Goal: Task Accomplishment & Management: Complete application form

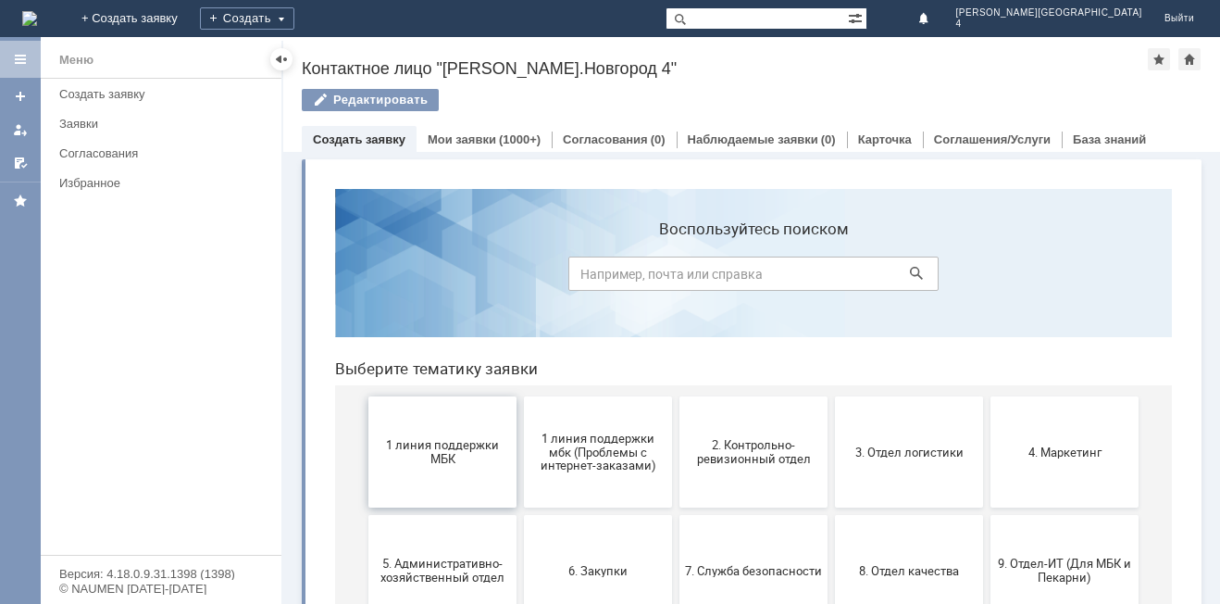
click at [413, 453] on span "1 линия поддержки МБК" at bounding box center [442, 452] width 137 height 28
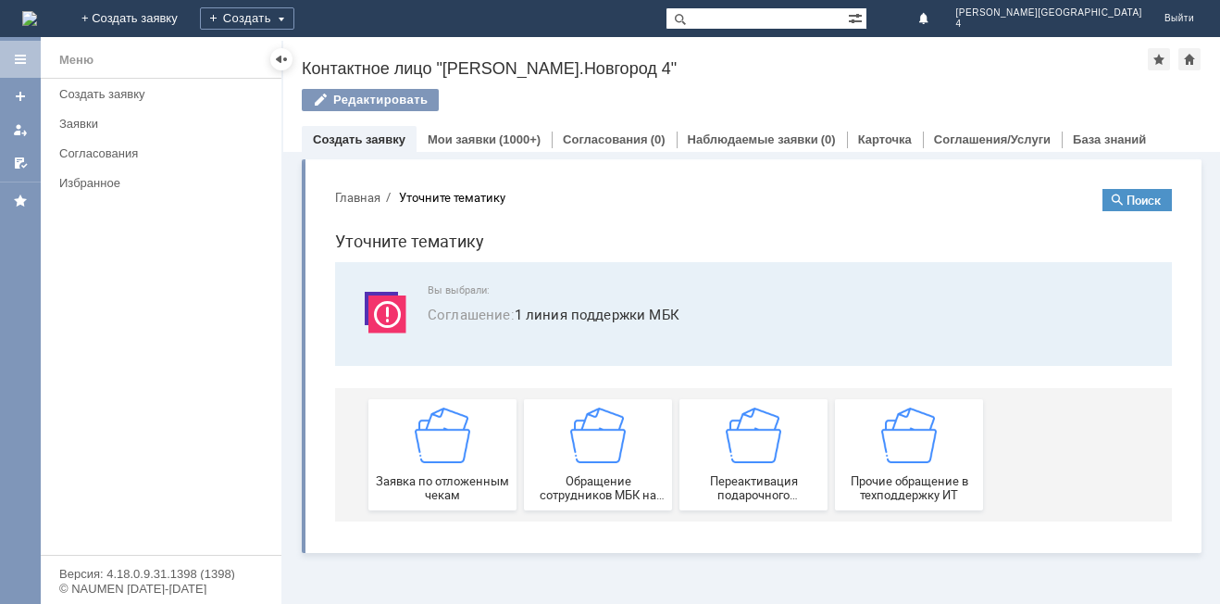
click at [413, 453] on div "Заявка по отложенным чекам" at bounding box center [442, 454] width 137 height 94
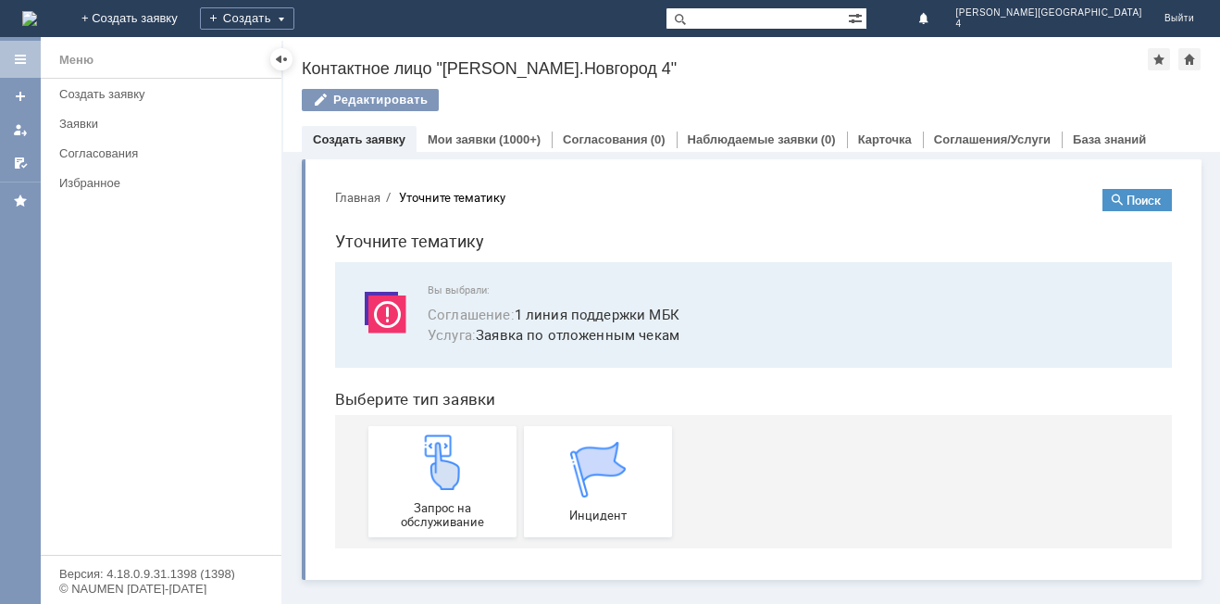
click at [413, 453] on div "Запрос на обслуживание" at bounding box center [442, 481] width 137 height 94
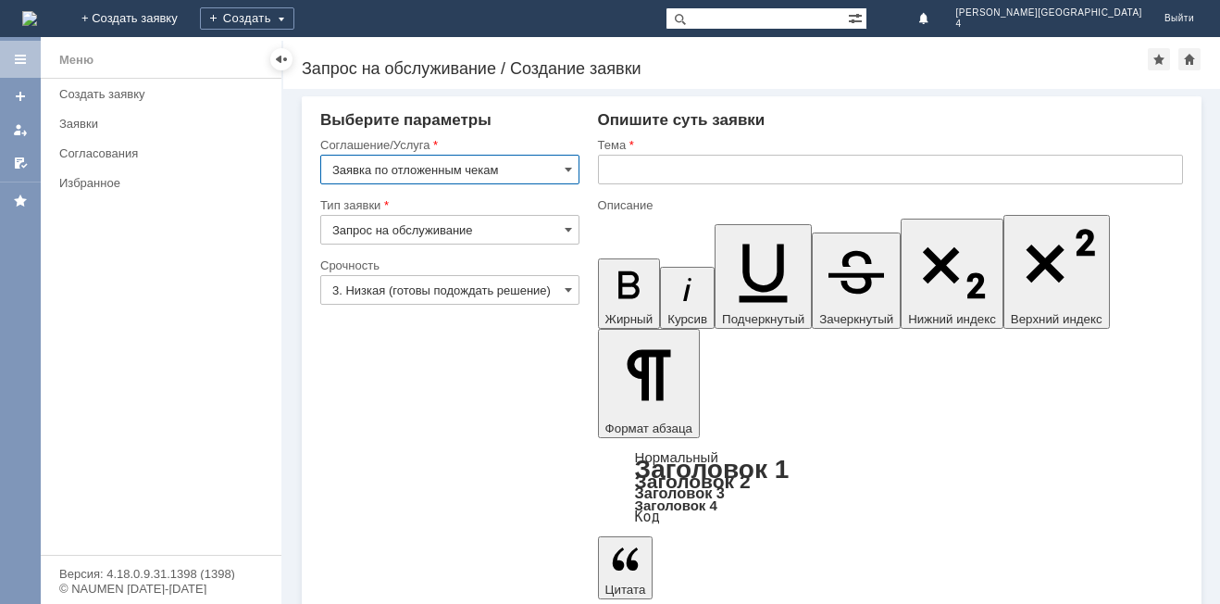
click at [659, 168] on input "text" at bounding box center [890, 170] width 585 height 30
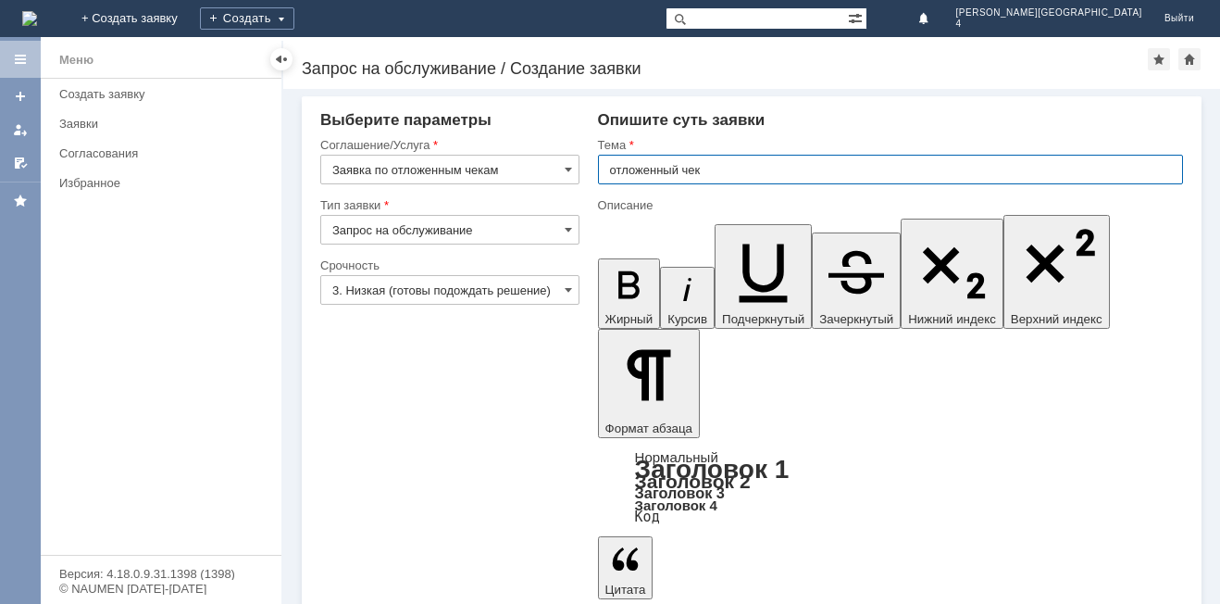
type input "отложенный чек"
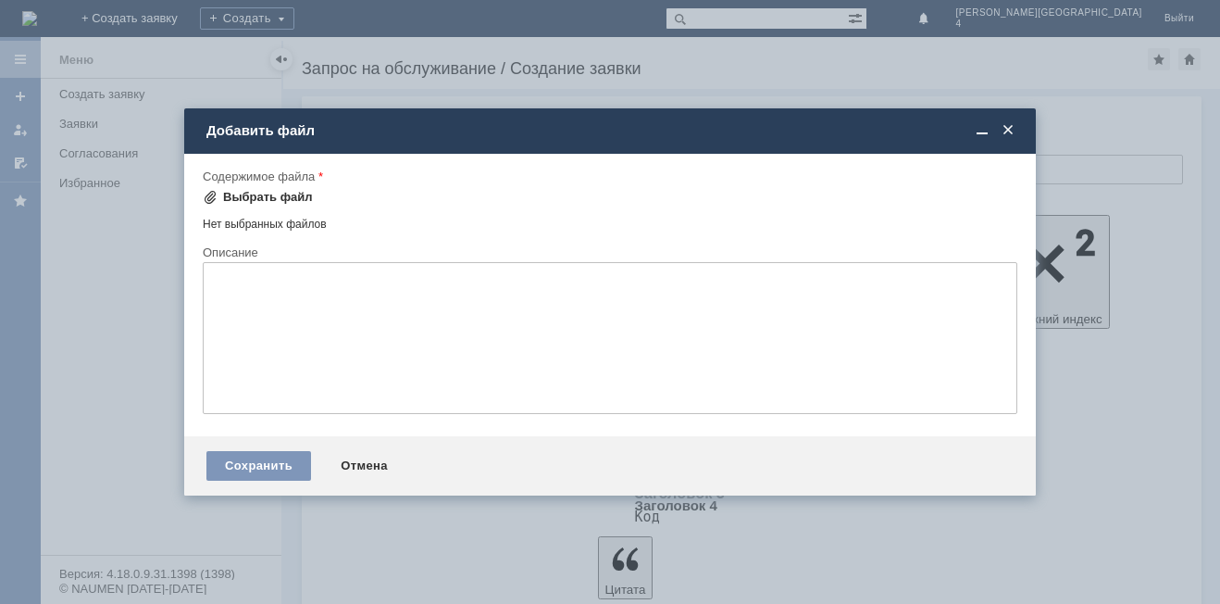
click at [211, 192] on span at bounding box center [210, 197] width 15 height 15
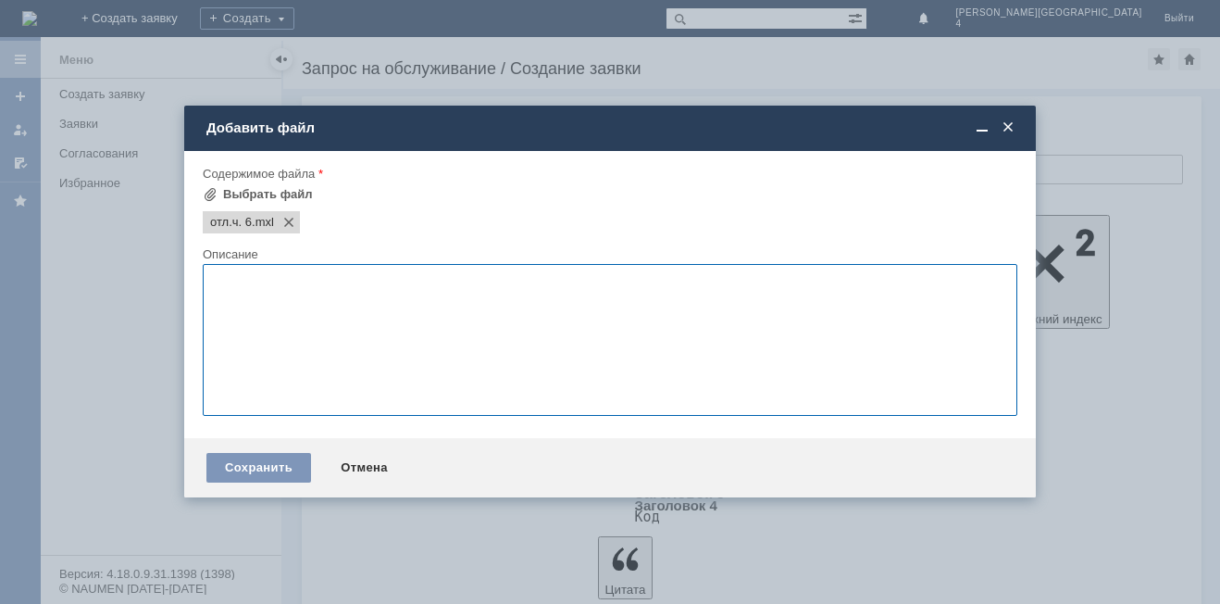
click at [397, 335] on textarea at bounding box center [610, 340] width 815 height 152
click at [332, 307] on textarea "бальзам для волос 1 шт. шампунь 2 шт. [PERSON_NAME] - душь муж." at bounding box center [610, 340] width 815 height 152
click at [357, 311] on textarea "бальзам для волос 1 шт. шампунь 2 шт. [PERSON_NAME] - душ муж." at bounding box center [610, 340] width 815 height 152
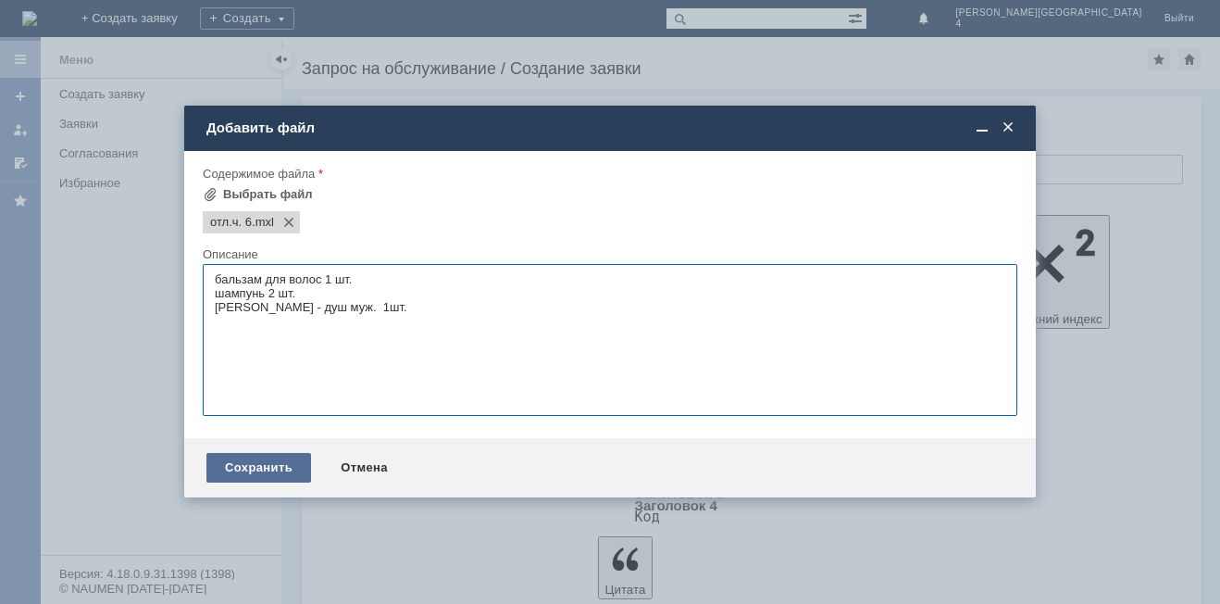
type textarea "бальзам для волос 1 шт. шампунь 2 шт. [PERSON_NAME] - душ муж. 1шт."
click at [248, 467] on div "Сохранить" at bounding box center [258, 468] width 105 height 30
